Goal: Task Accomplishment & Management: Complete application form

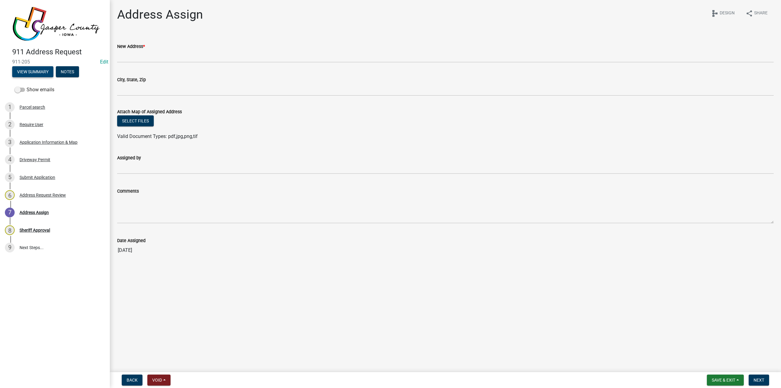
click at [31, 73] on button "View Summary" at bounding box center [32, 71] width 41 height 11
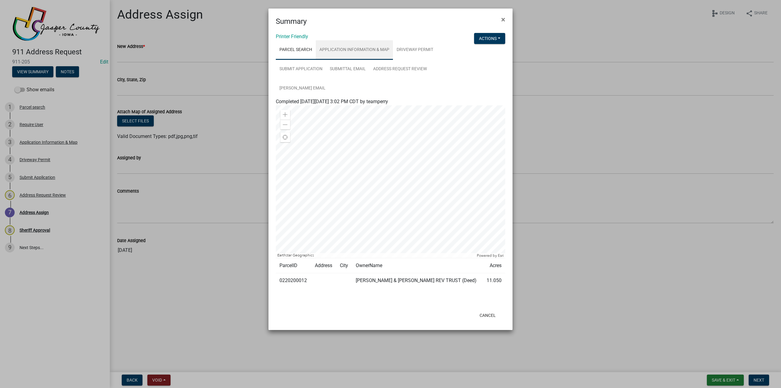
click at [367, 52] on link "Application Information & Map" at bounding box center [354, 50] width 77 height 20
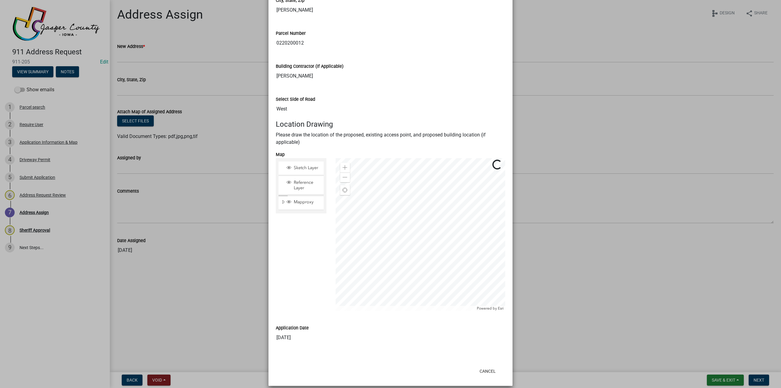
scroll to position [349, 0]
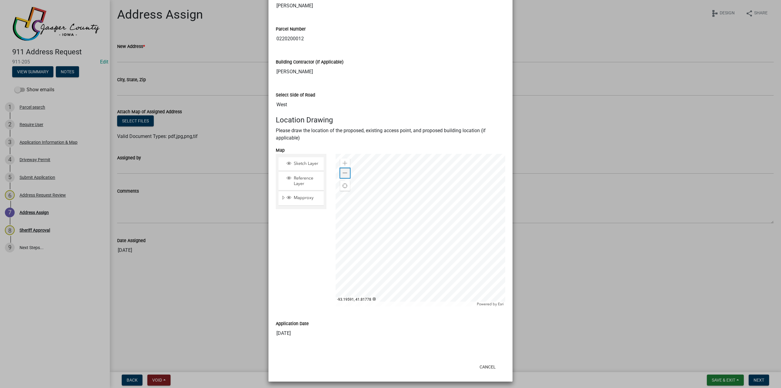
click at [343, 174] on span at bounding box center [345, 173] width 5 height 5
drag, startPoint x: 490, startPoint y: 365, endPoint x: 485, endPoint y: 356, distance: 11.1
click at [490, 365] on button "Cancel" at bounding box center [488, 366] width 26 height 11
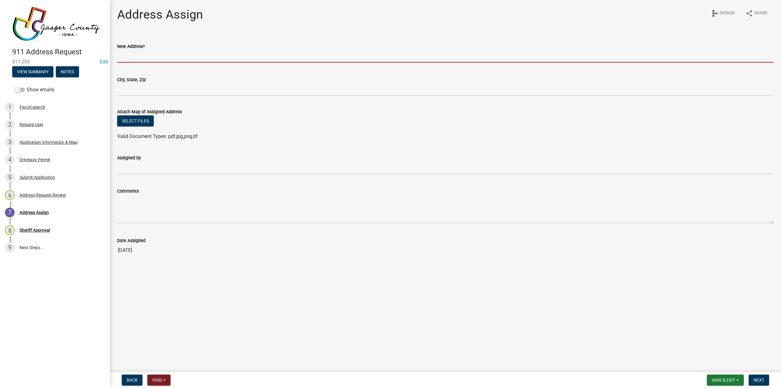
click at [180, 56] on input "New Address *" at bounding box center [445, 56] width 657 height 13
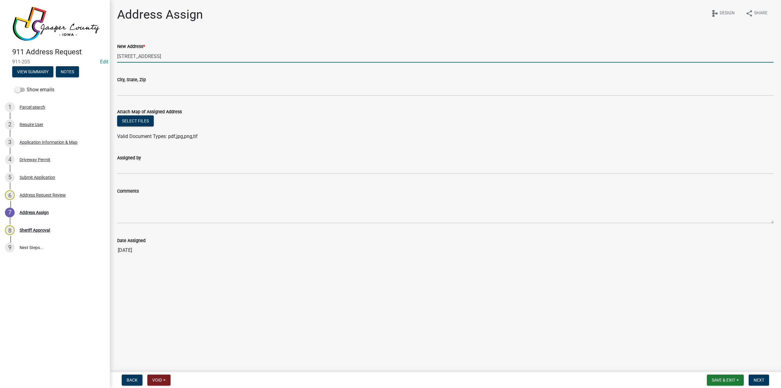
type input "8929 W 84th St N"
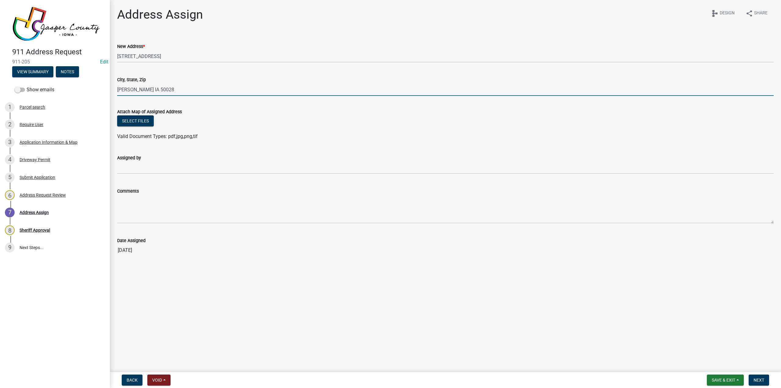
type input "Baxter IA 50028"
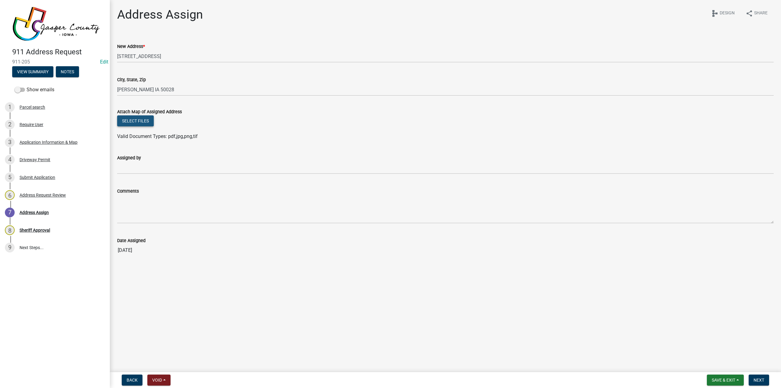
click at [135, 119] on button "Select files" at bounding box center [135, 120] width 37 height 11
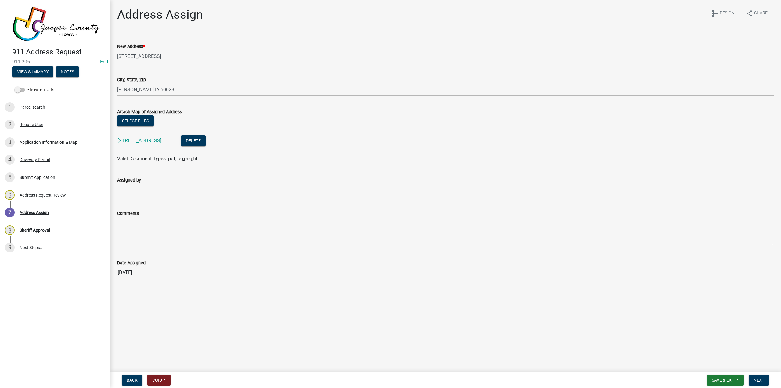
click at [161, 193] on input "Assigned by" at bounding box center [445, 190] width 657 height 13
type input "Schneider-MEC"
click at [762, 379] on span "Next" at bounding box center [759, 380] width 11 height 5
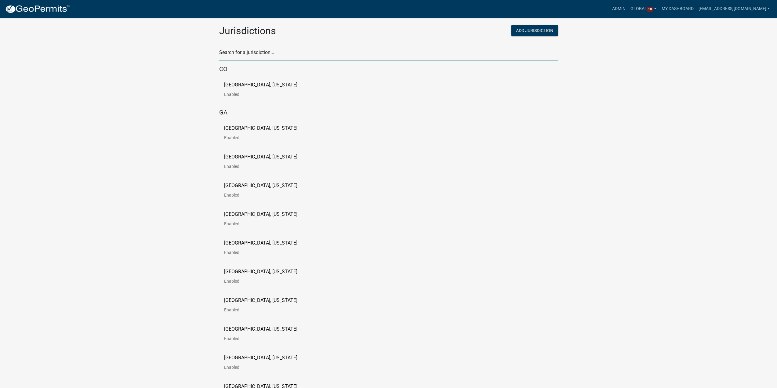
click at [263, 56] on input "text" at bounding box center [388, 54] width 339 height 13
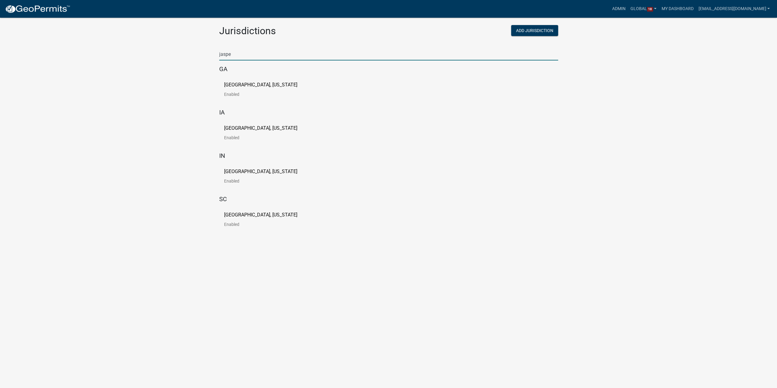
type input "jasper"
click at [268, 128] on link "[GEOGRAPHIC_DATA], [US_STATE] Enabled" at bounding box center [265, 135] width 83 height 19
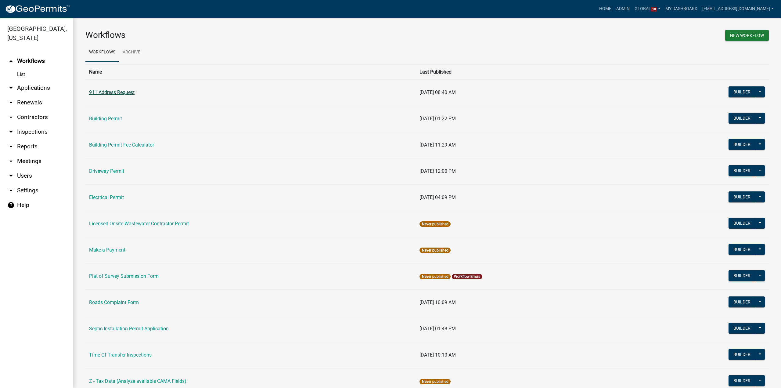
click at [101, 94] on link "911 Address Request" at bounding box center [111, 92] width 45 height 6
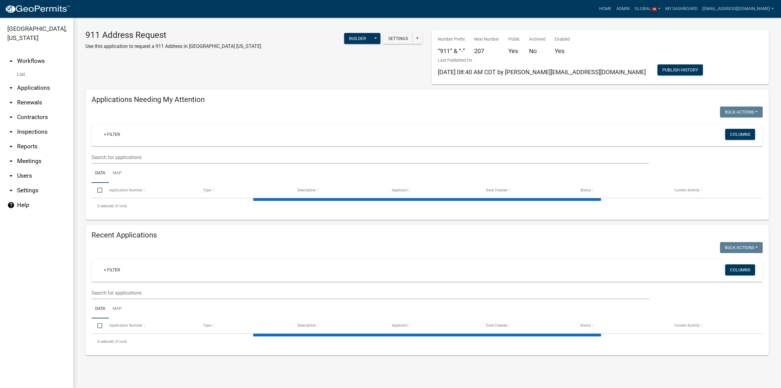
select select "3: 100"
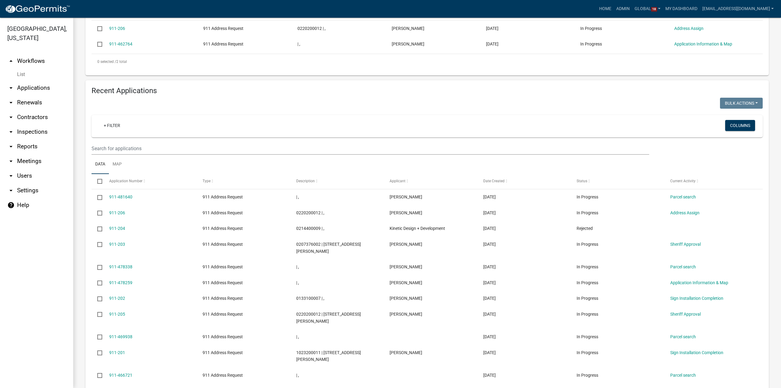
scroll to position [183, 0]
